Goal: Information Seeking & Learning: Check status

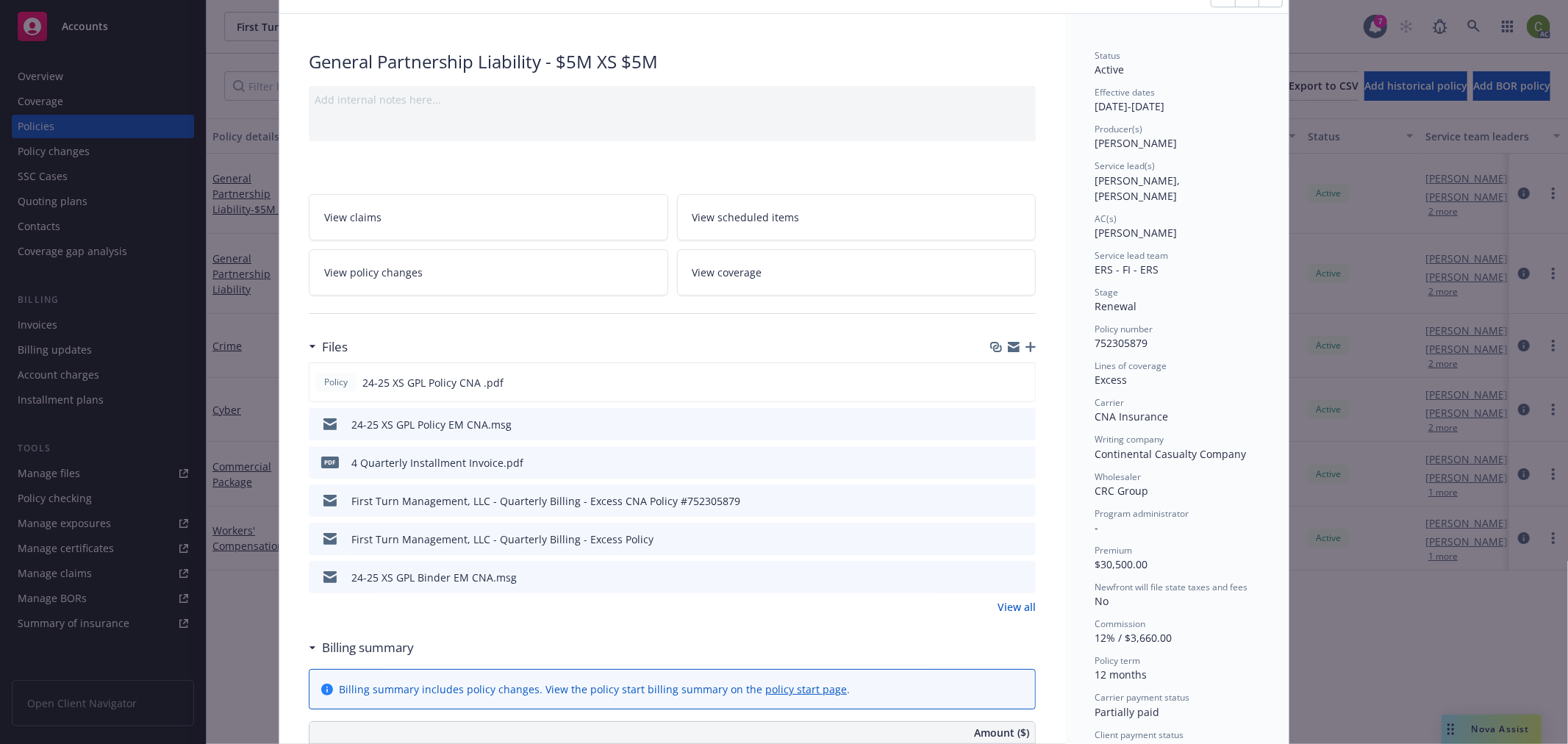
scroll to position [82, 0]
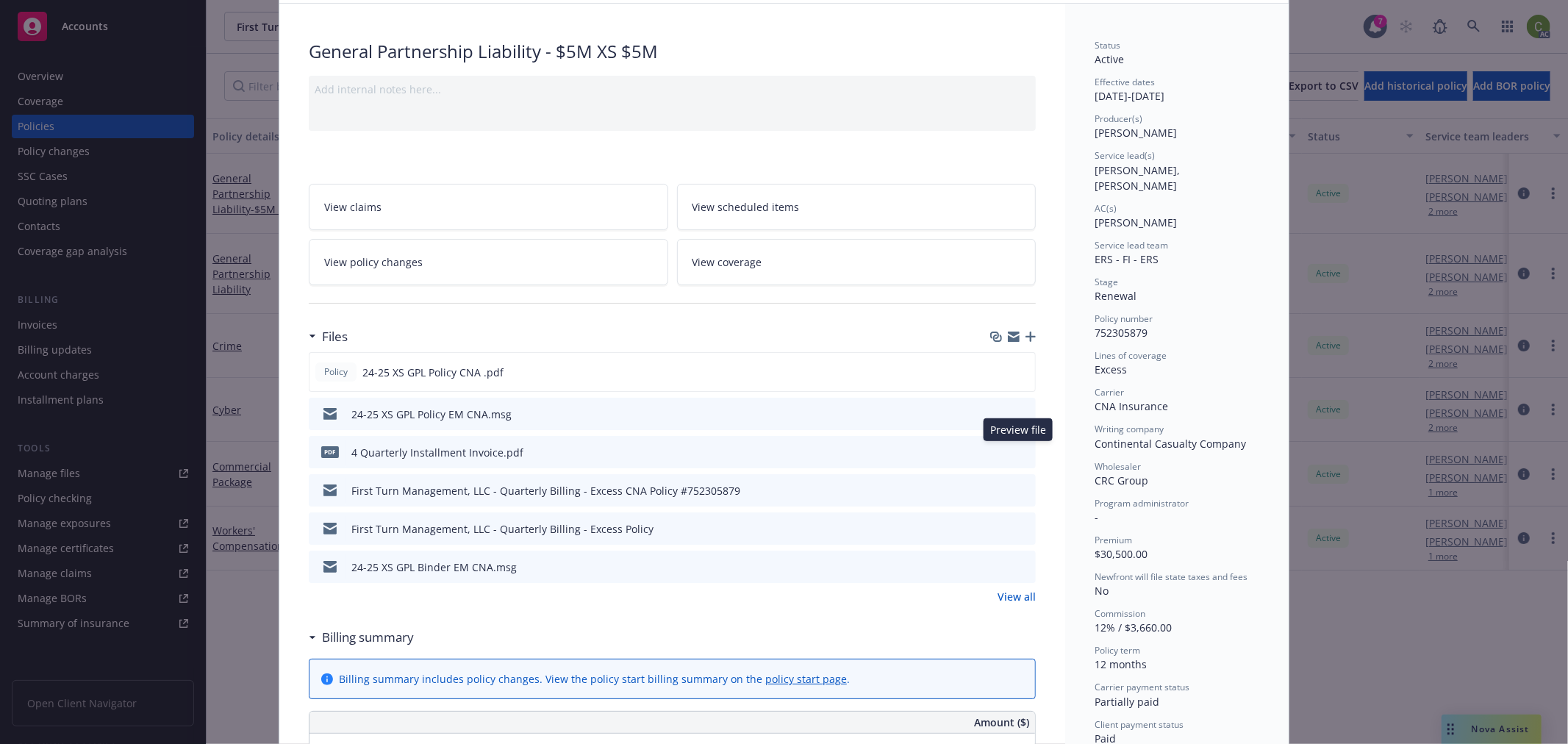
click at [1015, 452] on icon "preview file" at bounding box center [1022, 451] width 13 height 10
click at [1015, 447] on icon "preview file" at bounding box center [1022, 451] width 13 height 10
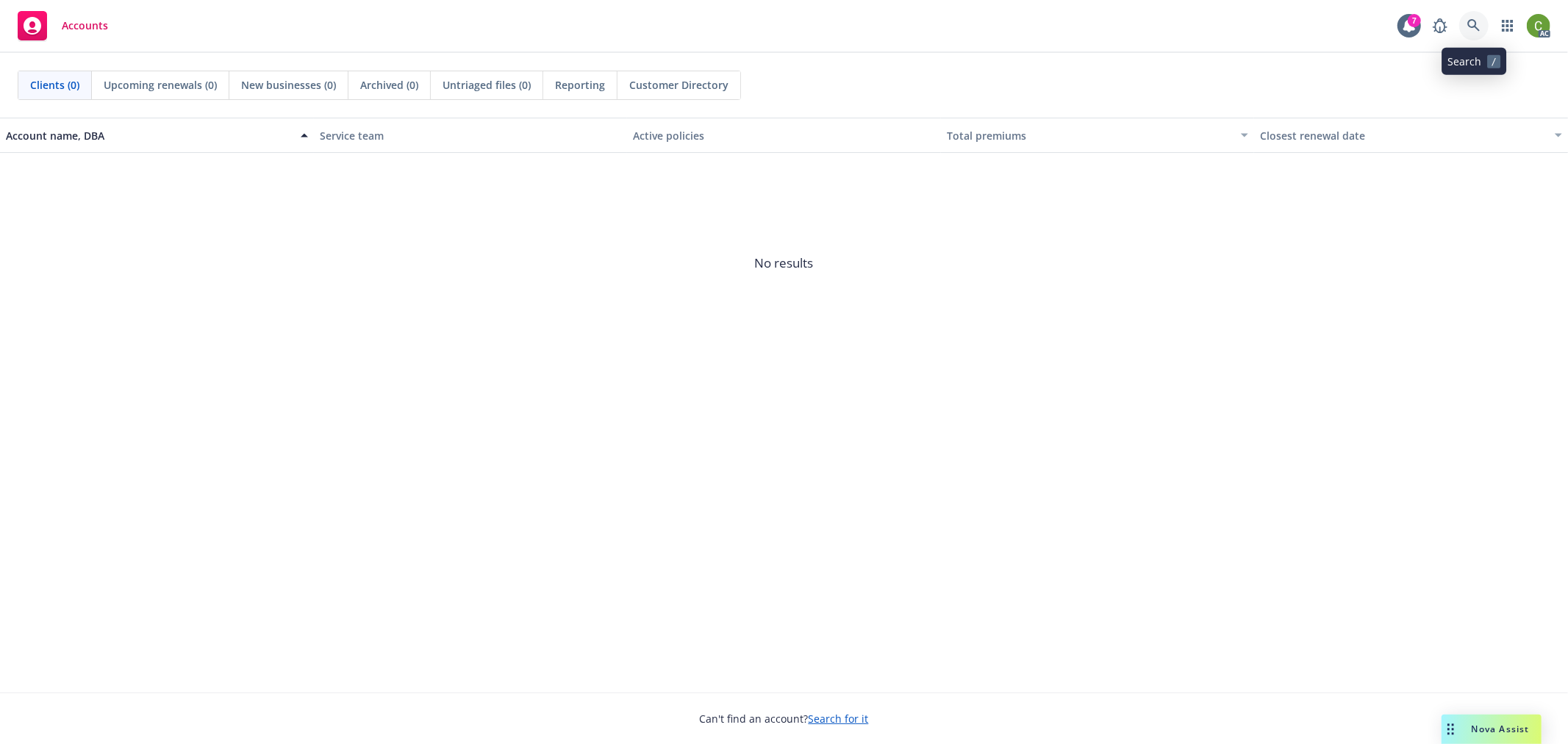
click at [1473, 19] on icon at bounding box center [1473, 25] width 12 height 12
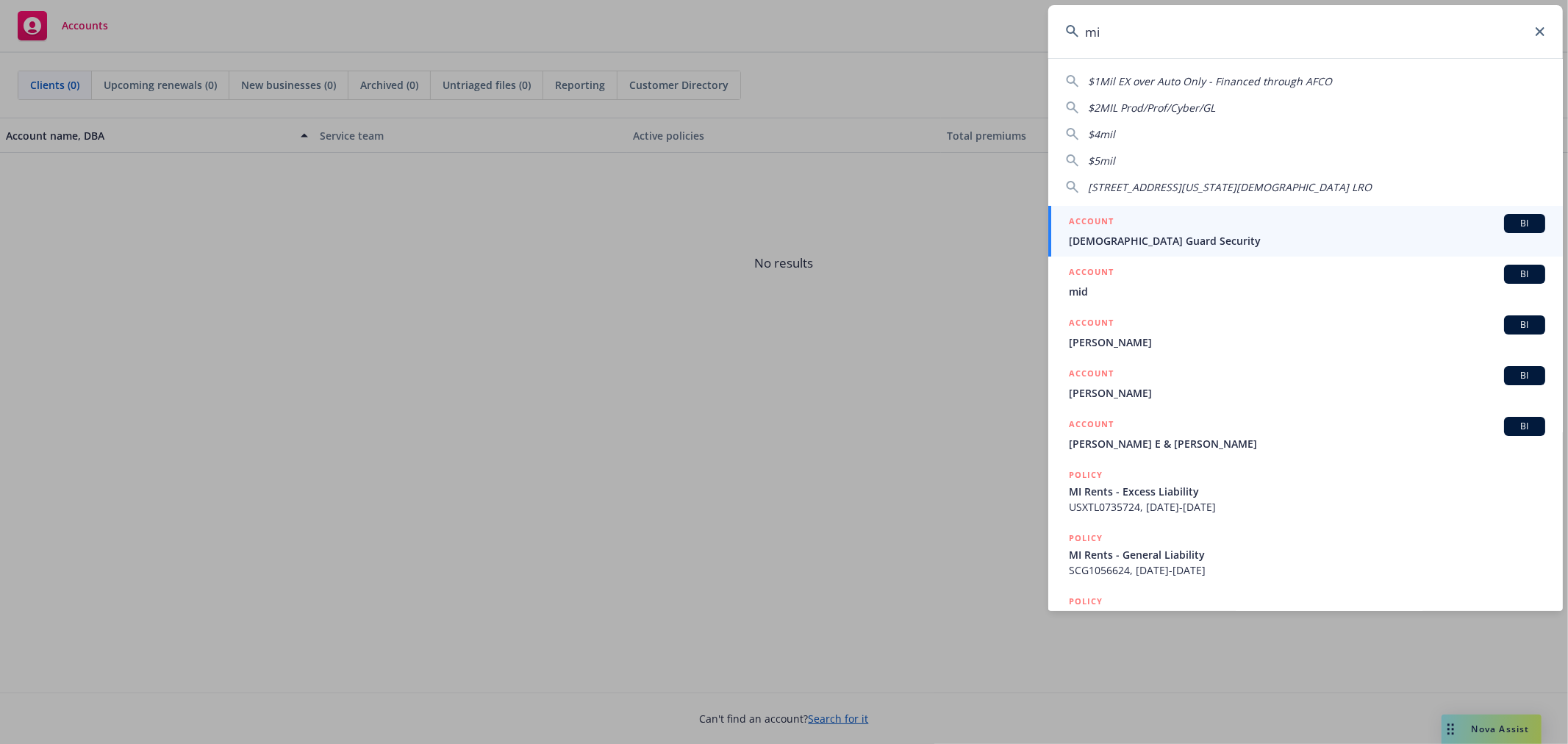
type input "mi"
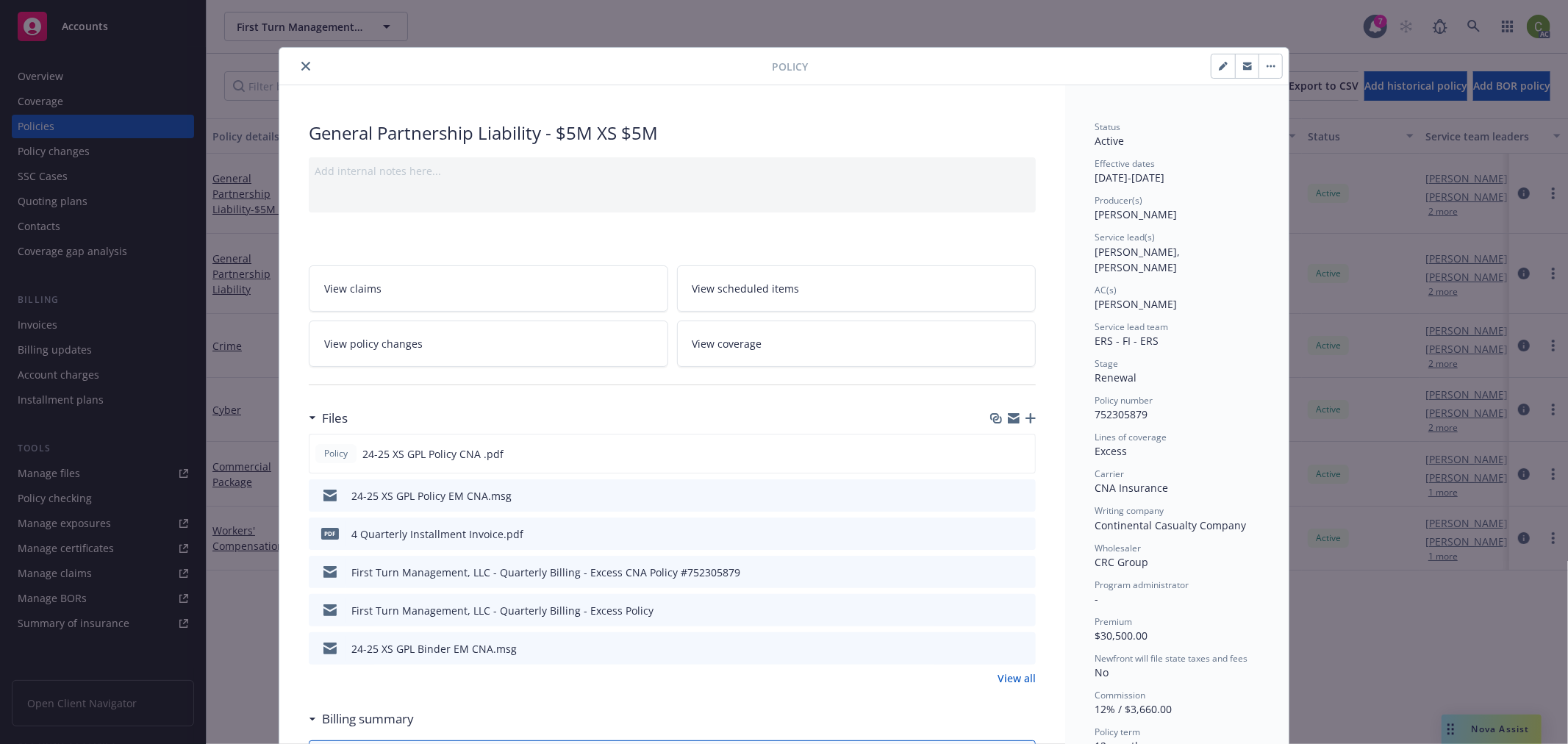
drag, startPoint x: 299, startPoint y: 67, endPoint x: 1046, endPoint y: 127, distance: 749.4
click at [301, 65] on icon "close" at bounding box center [306, 67] width 9 height 9
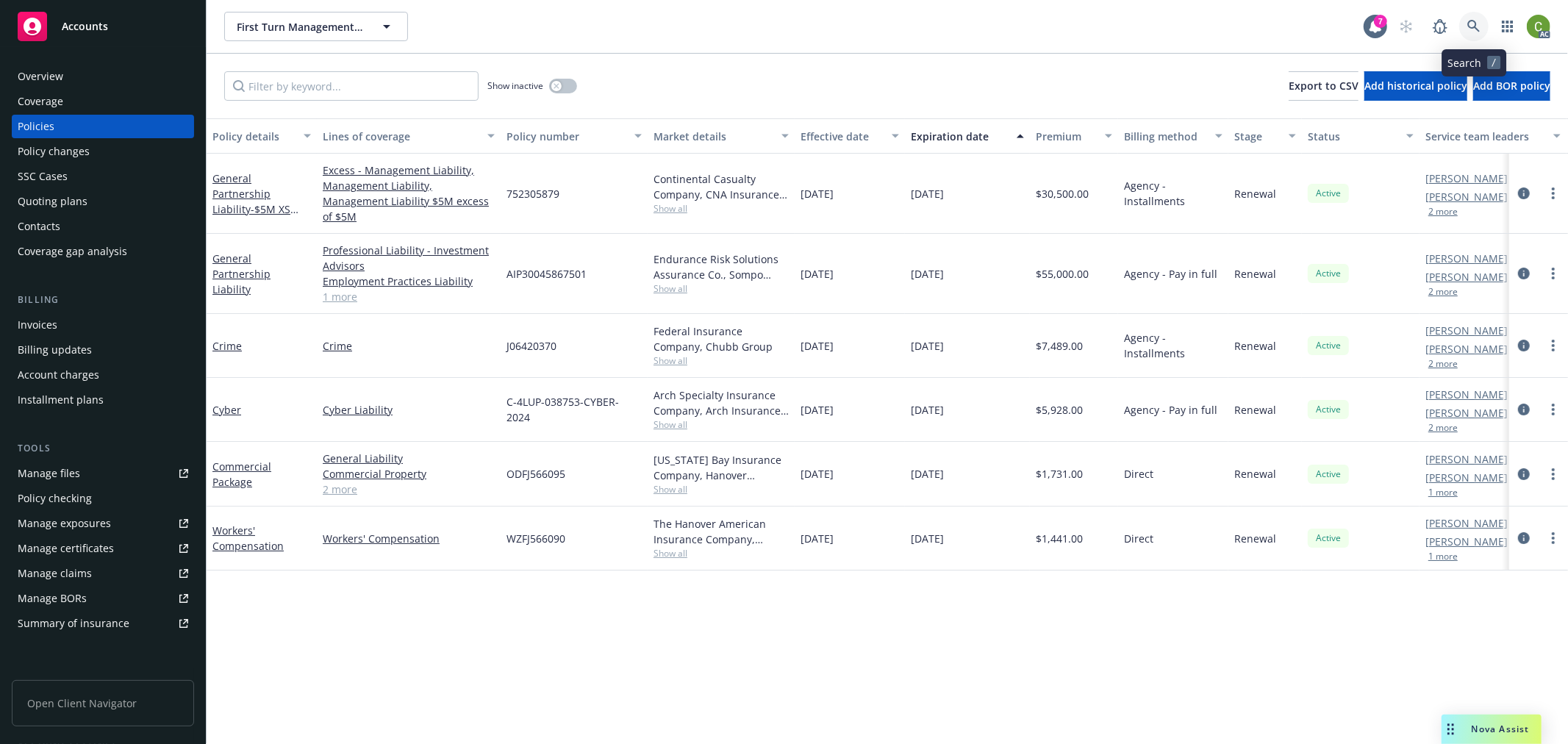
click at [1476, 30] on icon at bounding box center [1474, 26] width 13 height 13
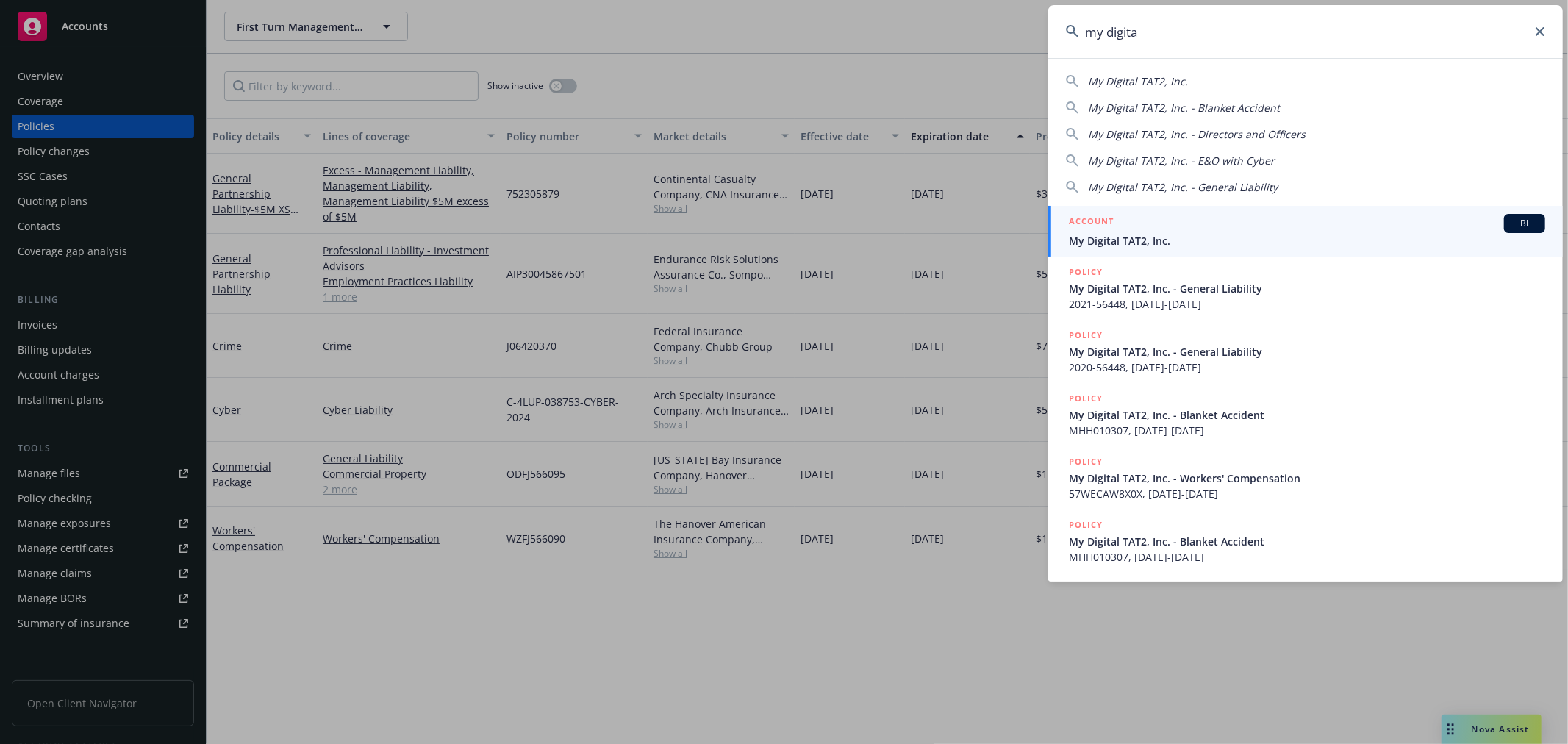
type input "my digita"
click at [1126, 243] on span "My Digital TAT2, Inc." at bounding box center [1307, 240] width 477 height 16
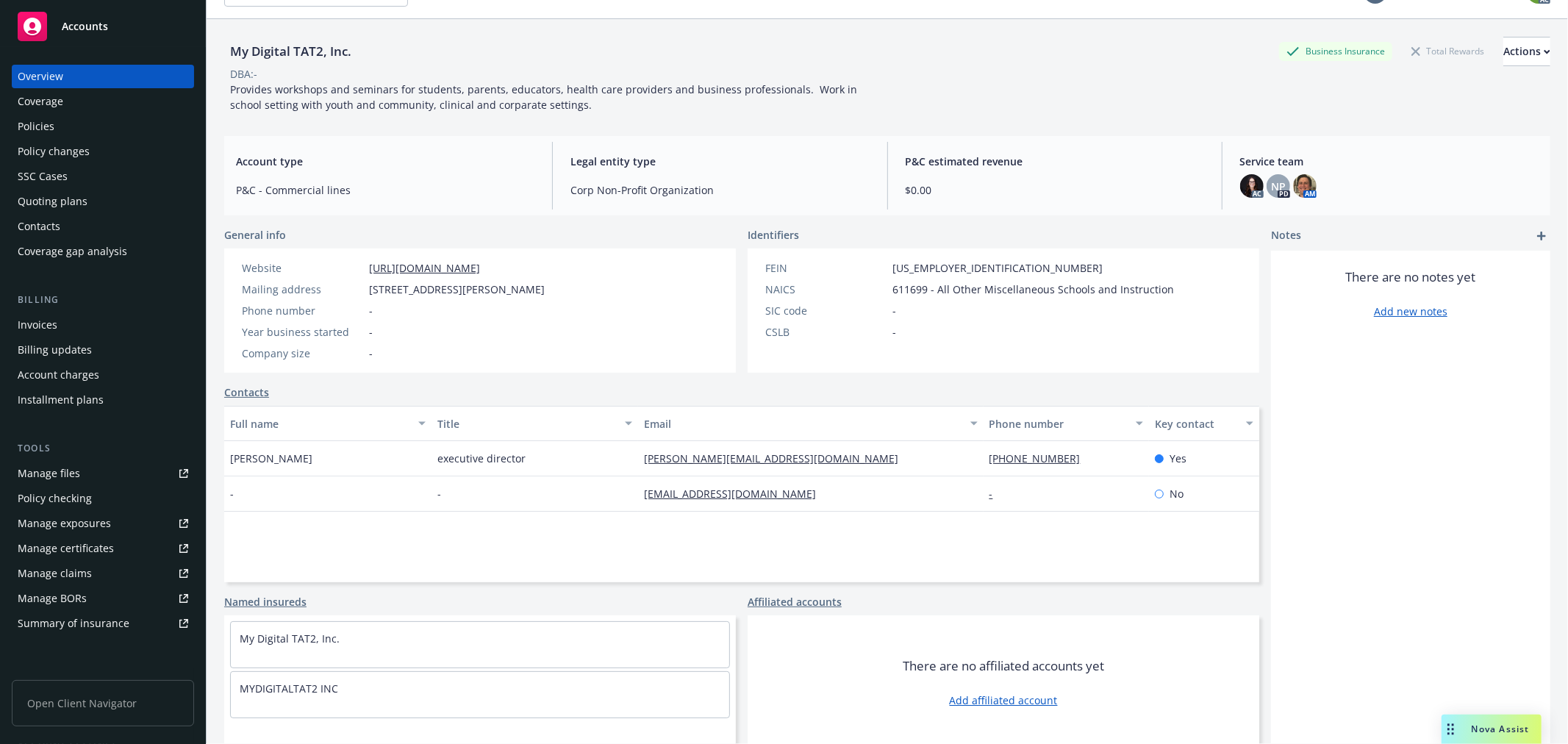
scroll to position [54, 0]
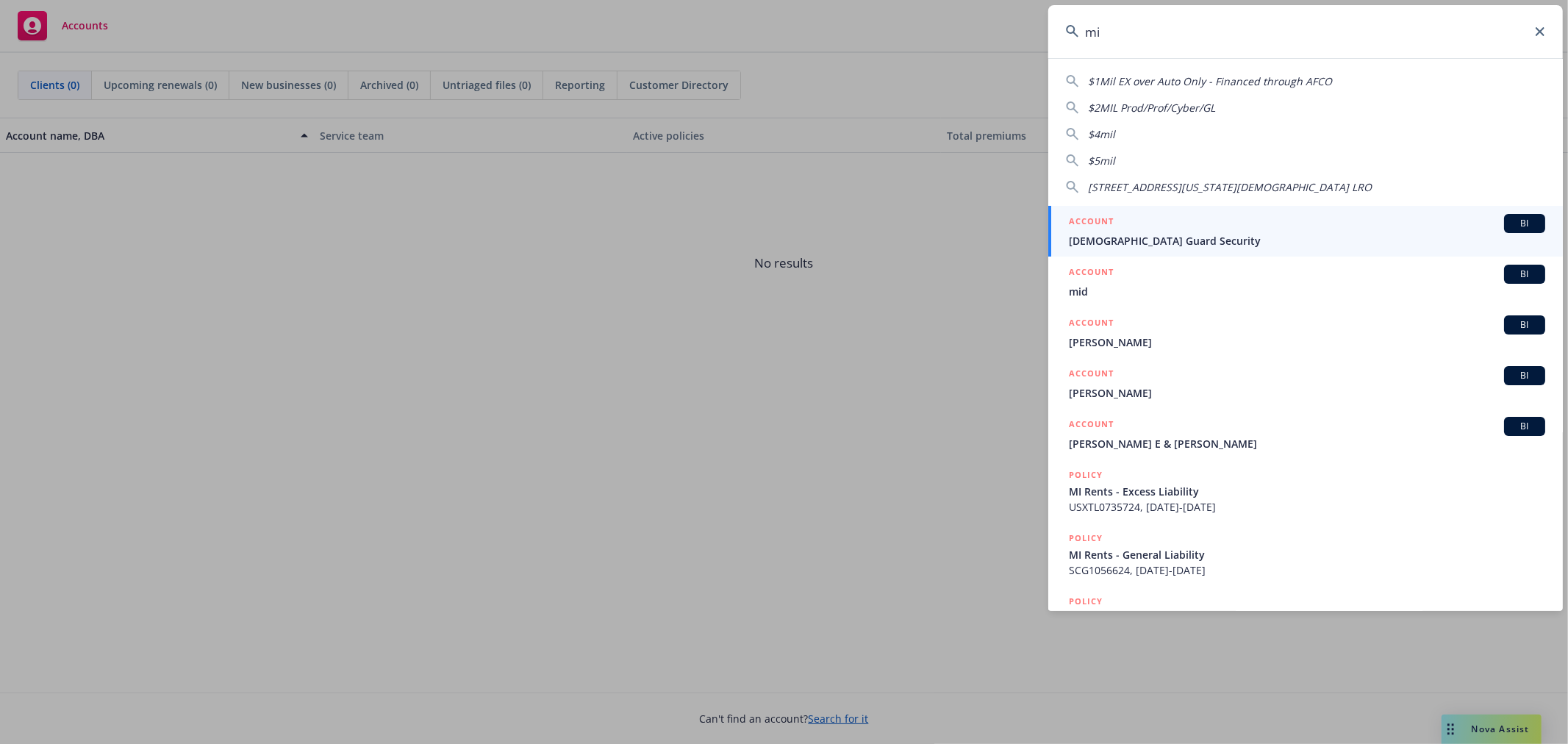
drag, startPoint x: 1192, startPoint y: 37, endPoint x: 464, endPoint y: 88, distance: 729.8
click at [392, 61] on div "mi $1Mil EX over Auto Only - Financed through AFCO $2MIL Prod/Prof/Cyber/GL $4m…" at bounding box center [784, 372] width 1568 height 744
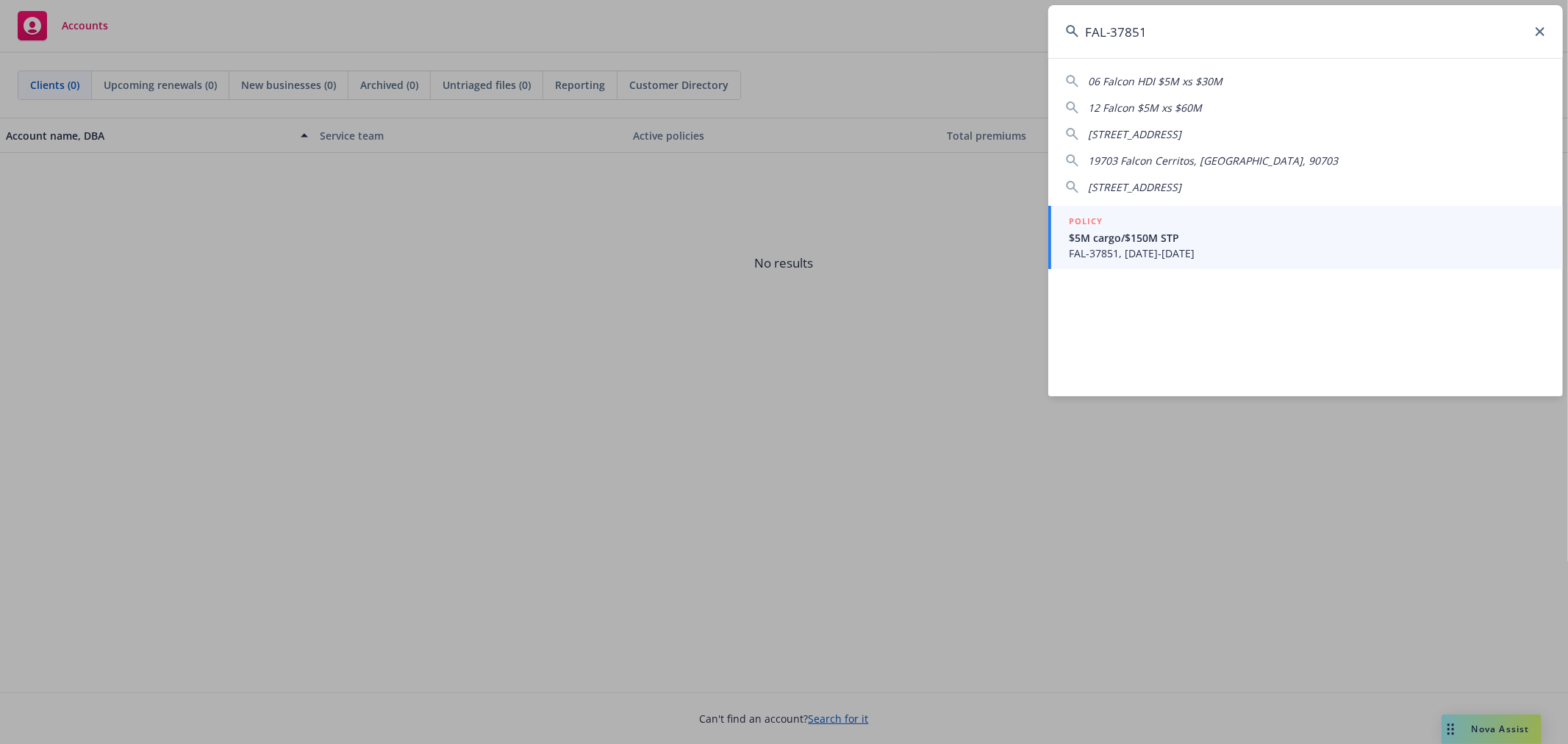
type input "FAL-37851"
click at [1130, 246] on span "FAL-37851, 06/17/2025-06/17/2026" at bounding box center [1307, 253] width 477 height 16
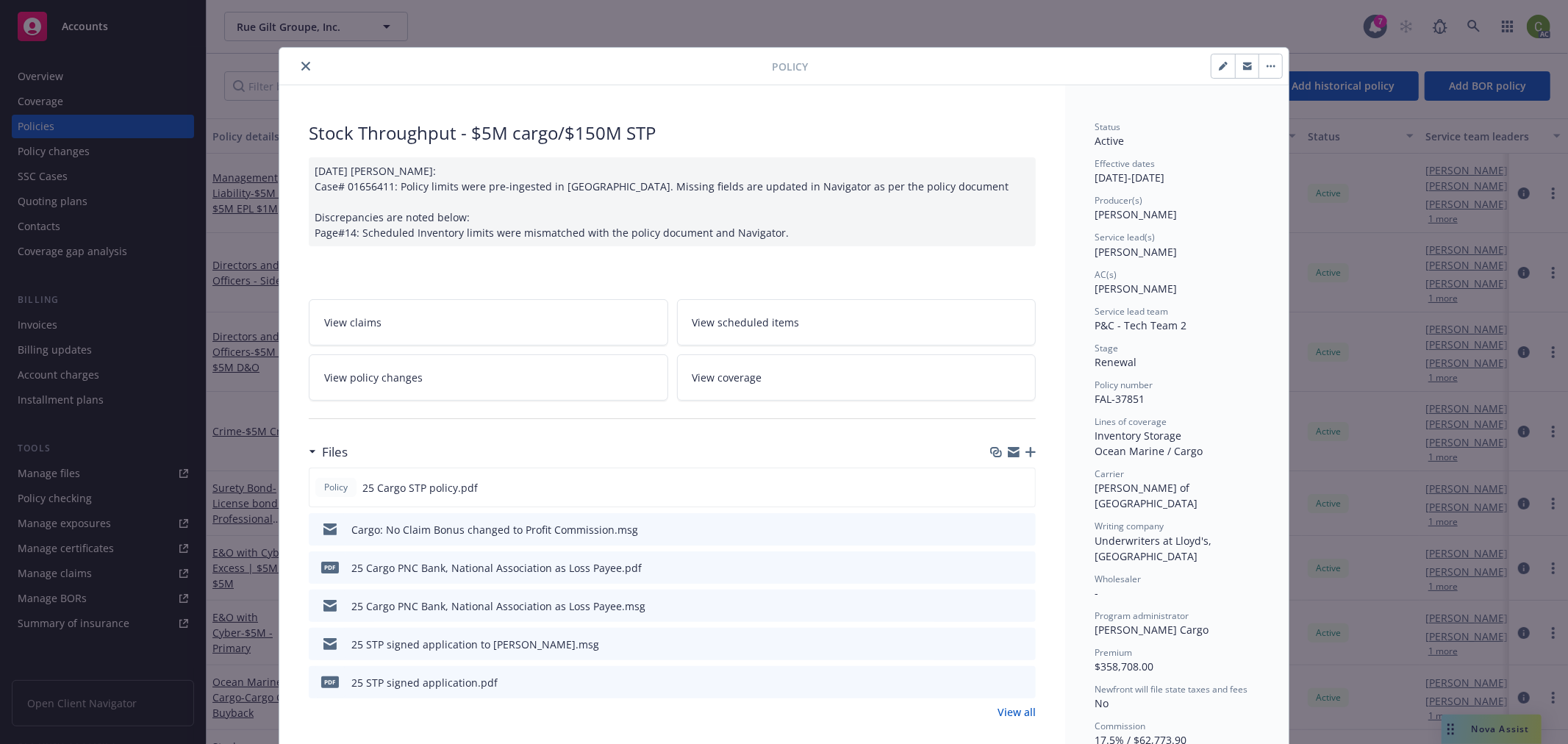
click at [301, 62] on icon "close" at bounding box center [306, 67] width 9 height 9
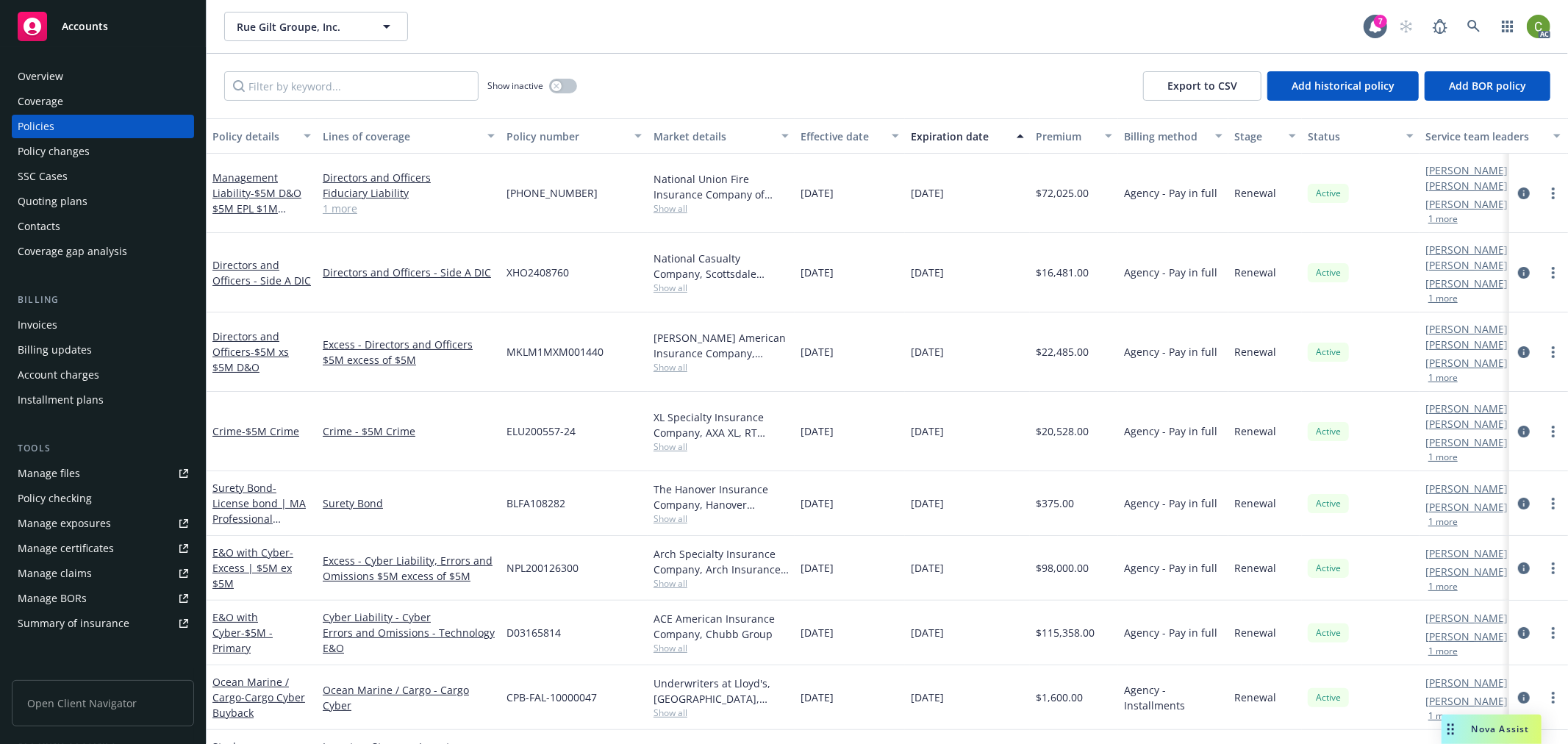
click at [70, 325] on div "Invoices" at bounding box center [103, 325] width 171 height 23
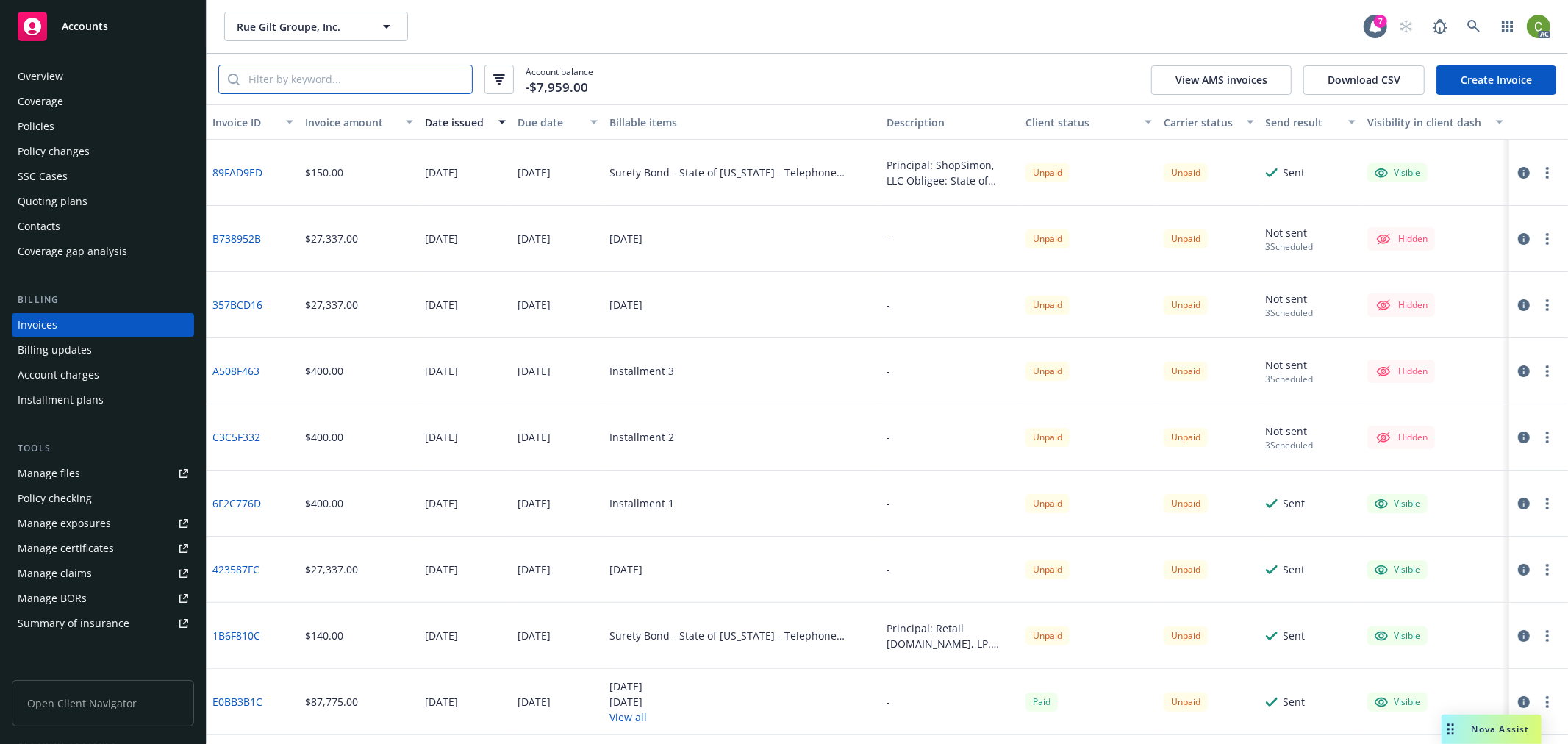
click at [413, 74] on input "search" at bounding box center [356, 80] width 233 height 28
paste input "FAL-37851"
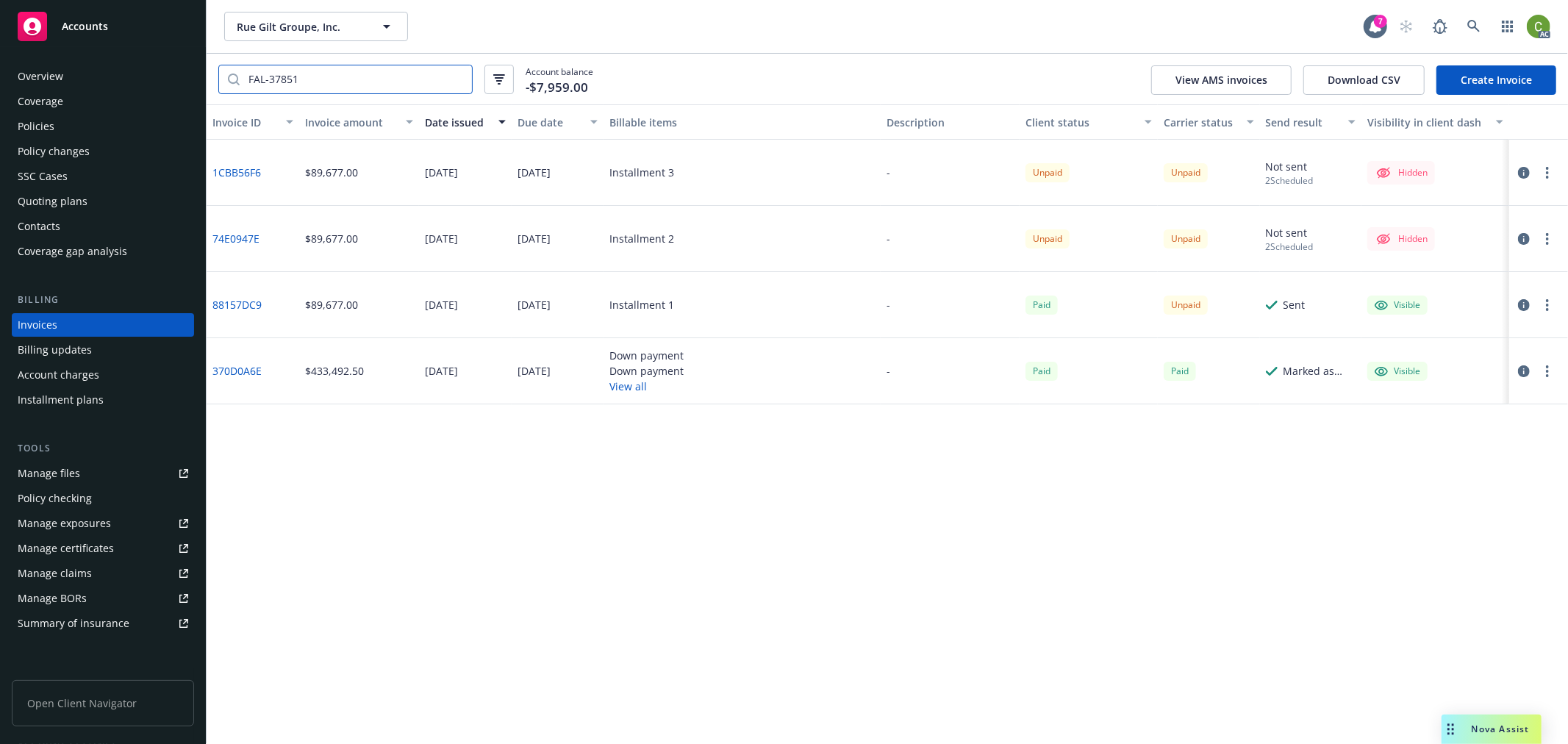
type input "FAL-37851"
drag, startPoint x: 1522, startPoint y: 371, endPoint x: 1476, endPoint y: 386, distance: 48.4
click at [1522, 369] on icon "button" at bounding box center [1524, 371] width 12 height 12
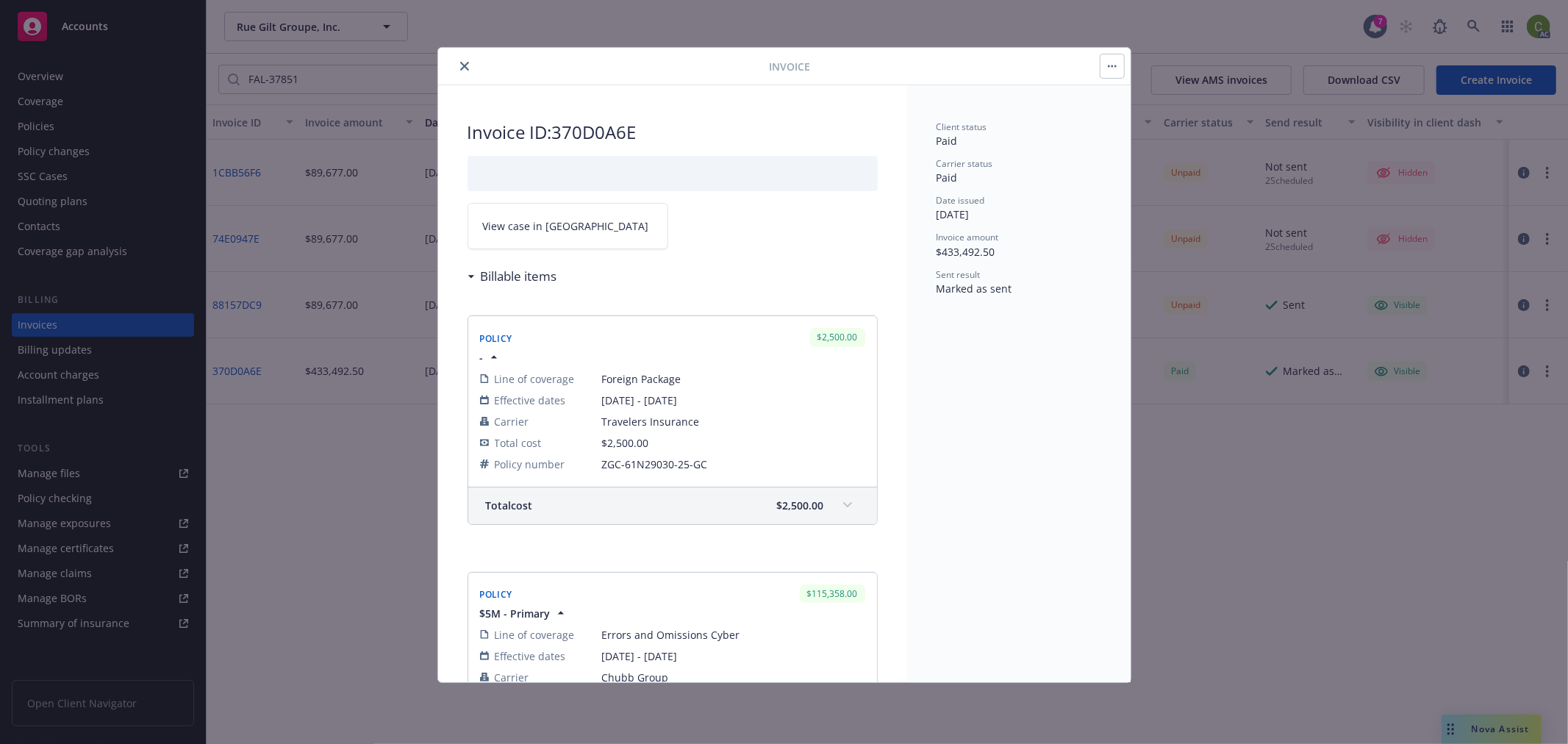
click at [549, 228] on span "View case in SSC" at bounding box center [566, 226] width 166 height 16
click at [464, 67] on icon "close" at bounding box center [465, 67] width 9 height 9
